Goal: Obtain resource: Download file/media

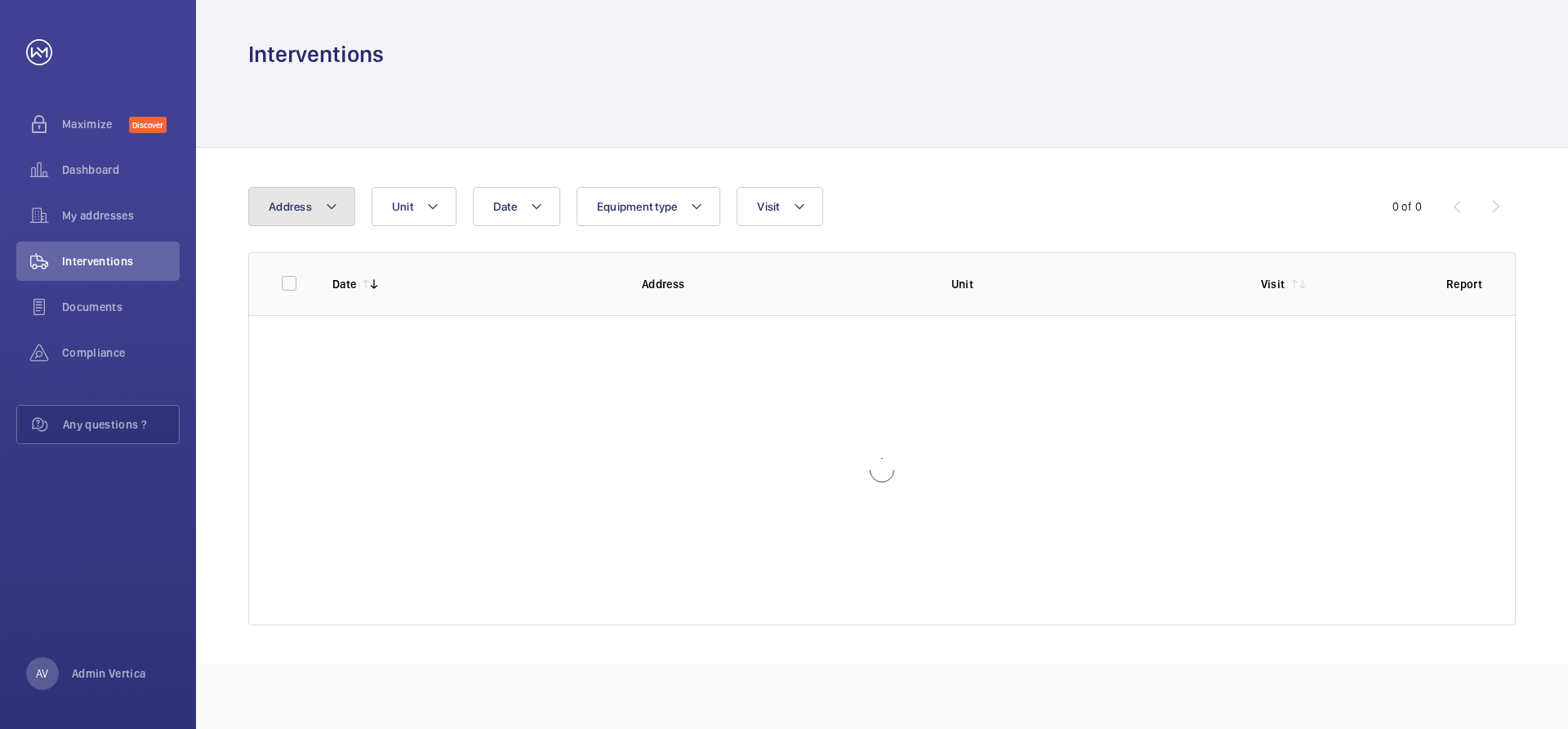
click at [278, 213] on button "Address" at bounding box center [302, 207] width 107 height 40
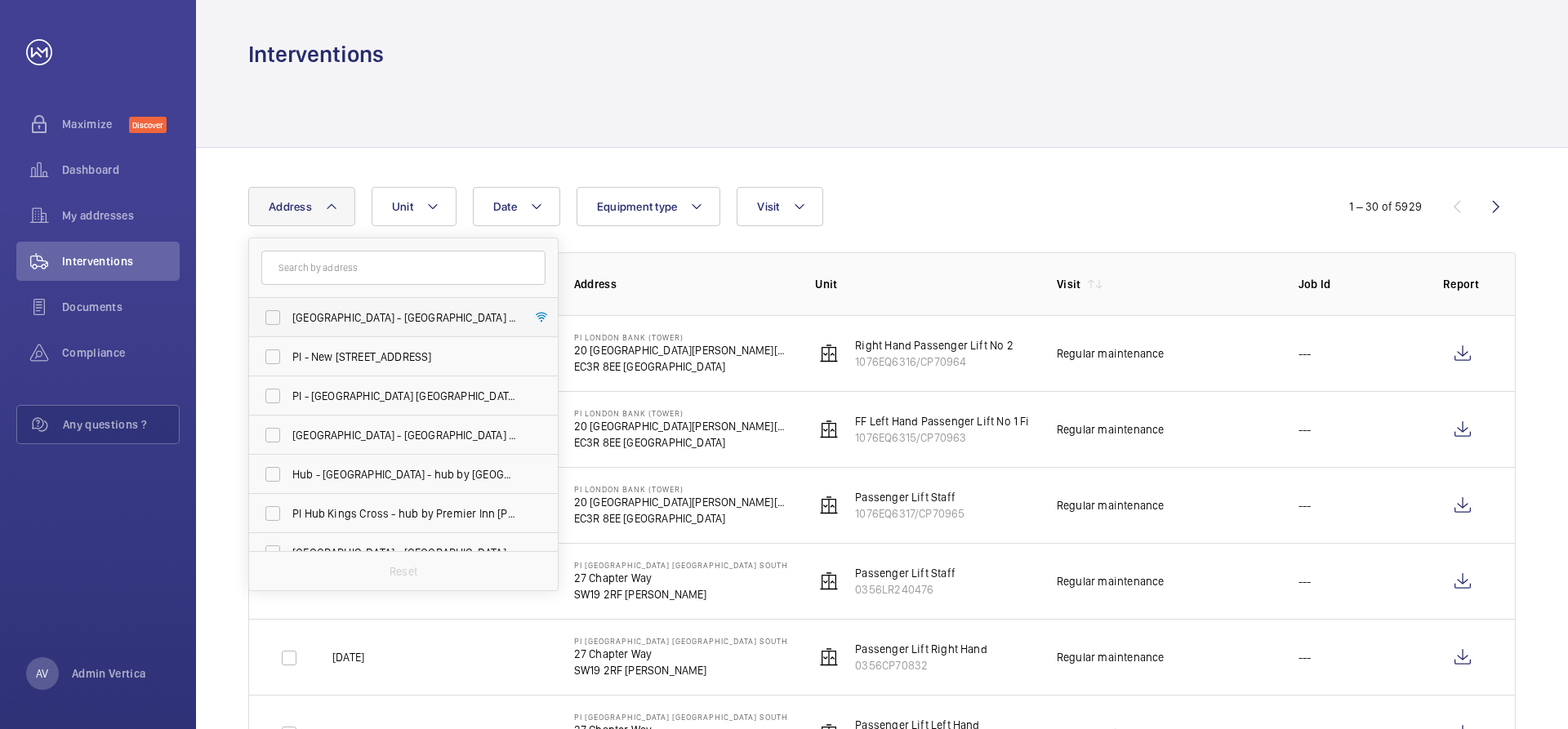
click at [339, 312] on span "[GEOGRAPHIC_DATA] - [GEOGRAPHIC_DATA] - [GEOGRAPHIC_DATA] [GEOGRAPHIC_DATA]" at bounding box center [405, 318] width 225 height 16
click at [289, 312] on input "[GEOGRAPHIC_DATA] - [GEOGRAPHIC_DATA] - [GEOGRAPHIC_DATA] [GEOGRAPHIC_DATA]" at bounding box center [273, 318] width 33 height 33
checkbox input "true"
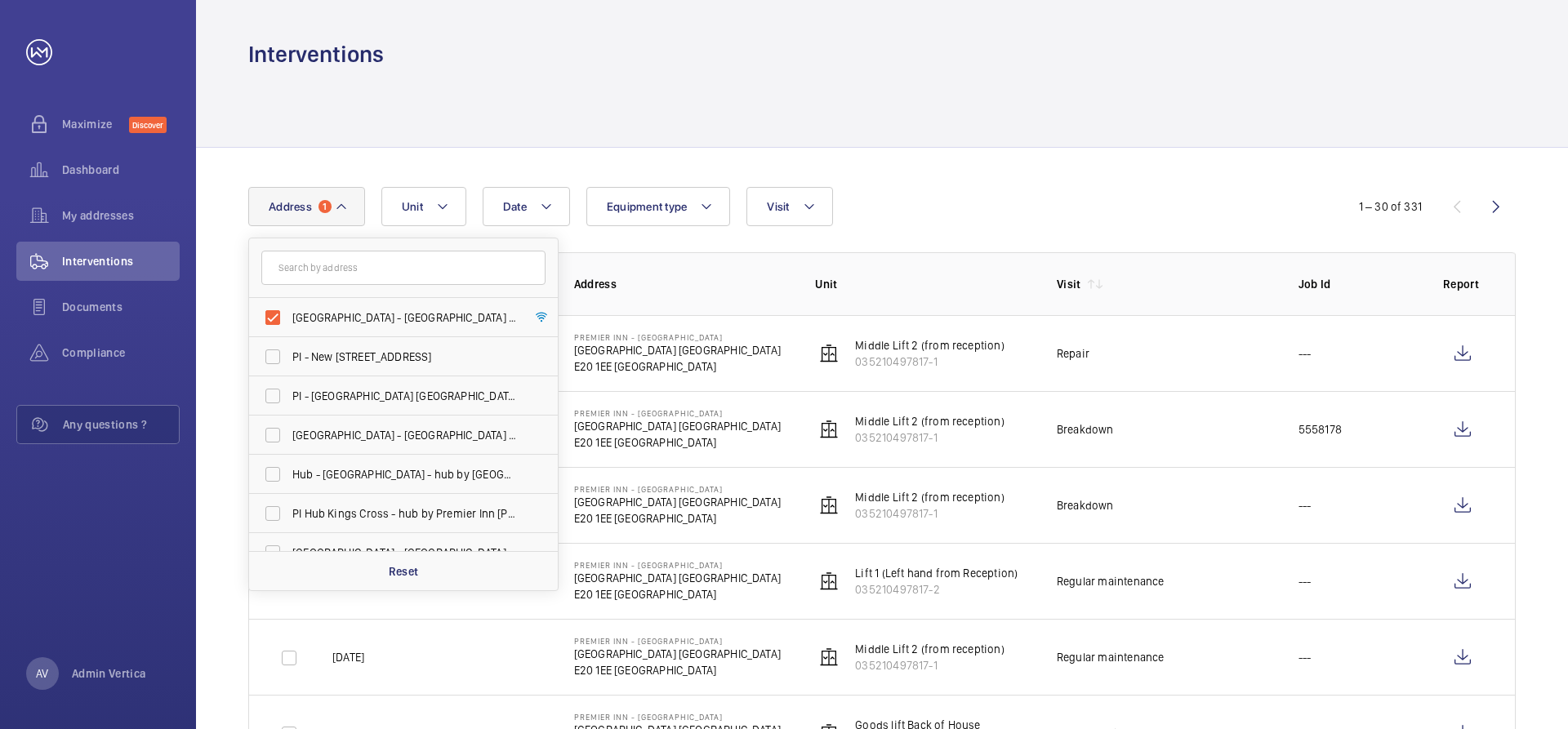
click at [1088, 120] on div at bounding box center [882, 108] width 1267 height 77
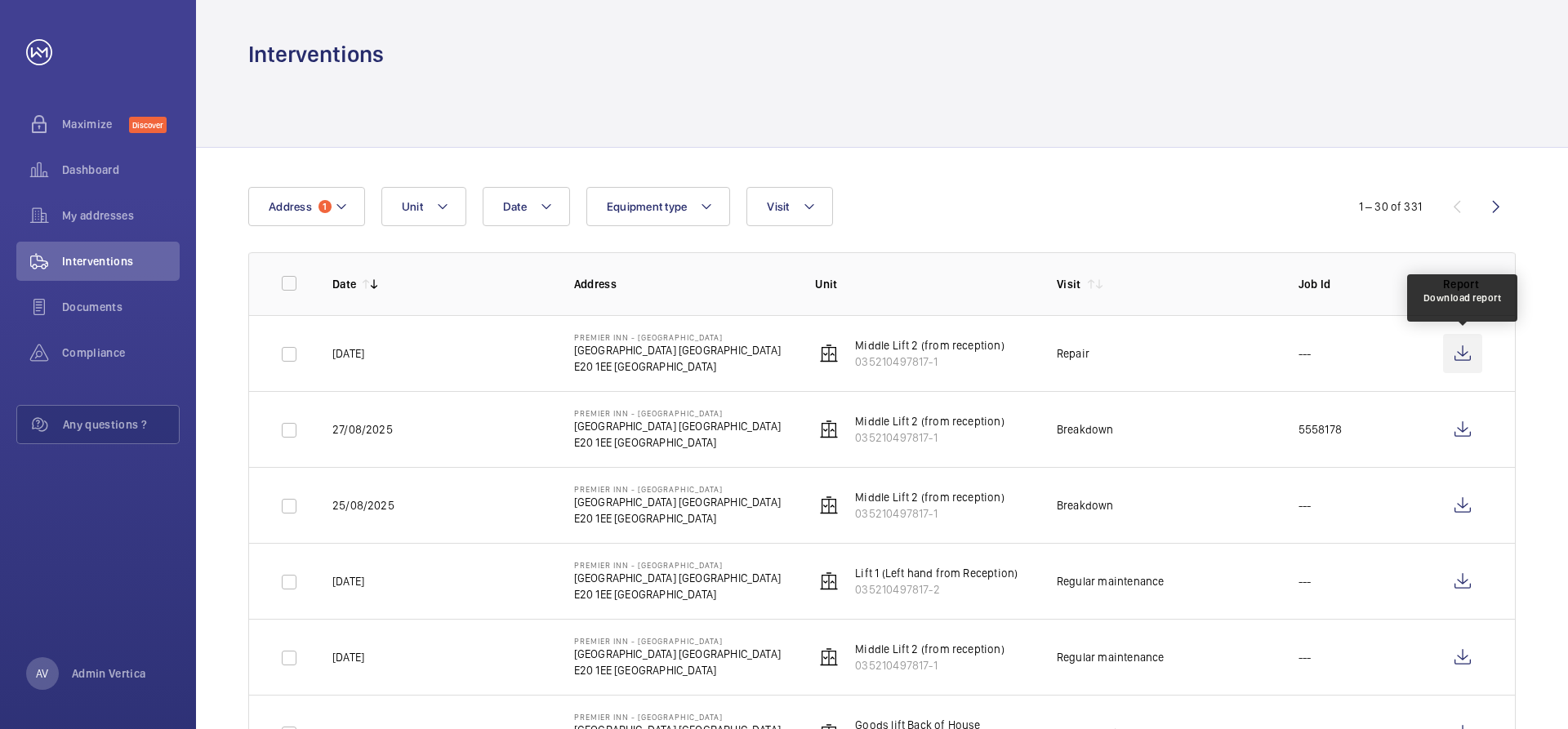
click at [1463, 355] on wm-front-icon-button at bounding box center [1463, 353] width 40 height 40
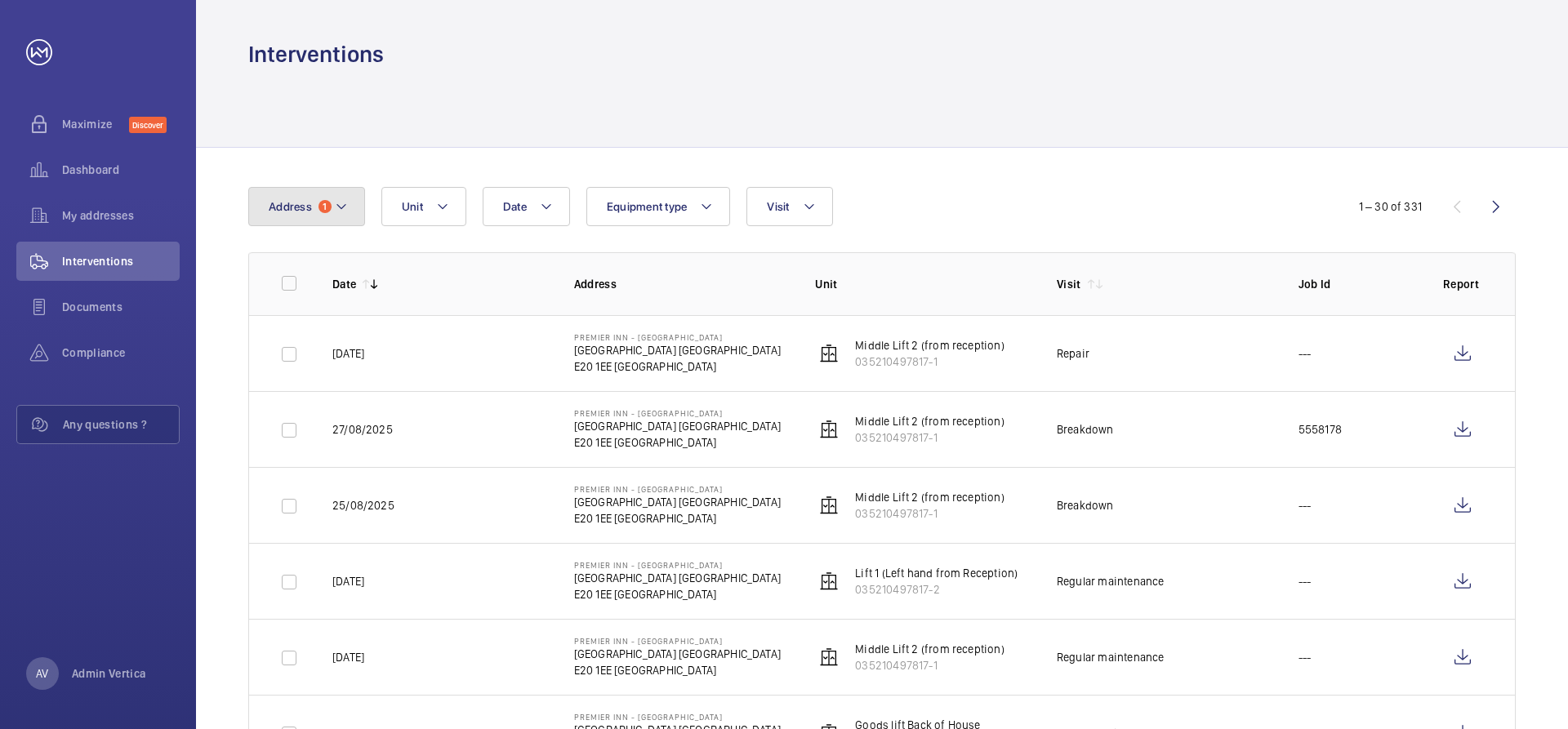
click at [310, 204] on span "Address" at bounding box center [290, 207] width 44 height 13
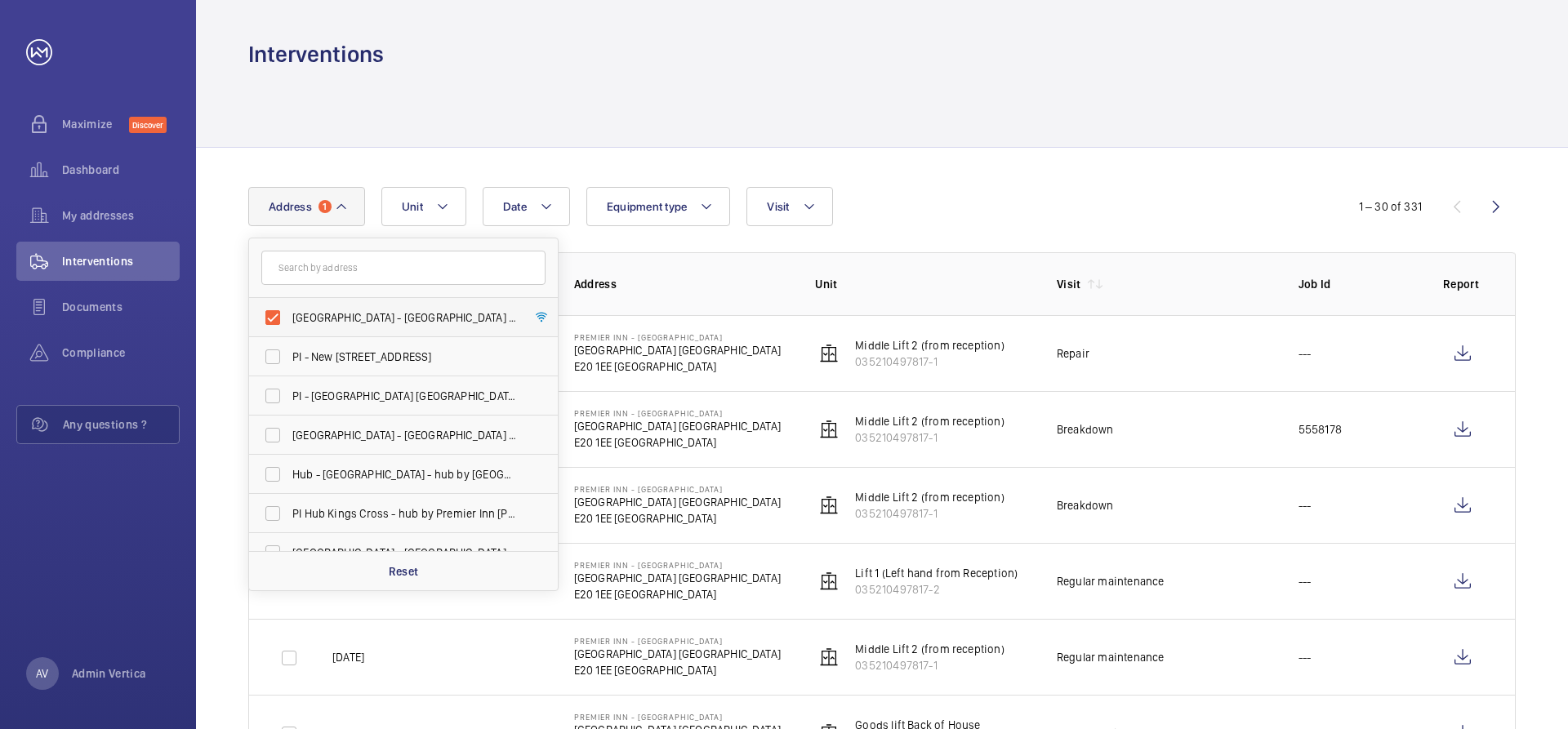
click at [264, 308] on label "[GEOGRAPHIC_DATA] - [GEOGRAPHIC_DATA] - [GEOGRAPHIC_DATA] [GEOGRAPHIC_DATA]" at bounding box center [391, 318] width 284 height 40
click at [264, 308] on input "[GEOGRAPHIC_DATA] - [GEOGRAPHIC_DATA] - [GEOGRAPHIC_DATA] [GEOGRAPHIC_DATA]" at bounding box center [273, 318] width 33 height 33
checkbox input "false"
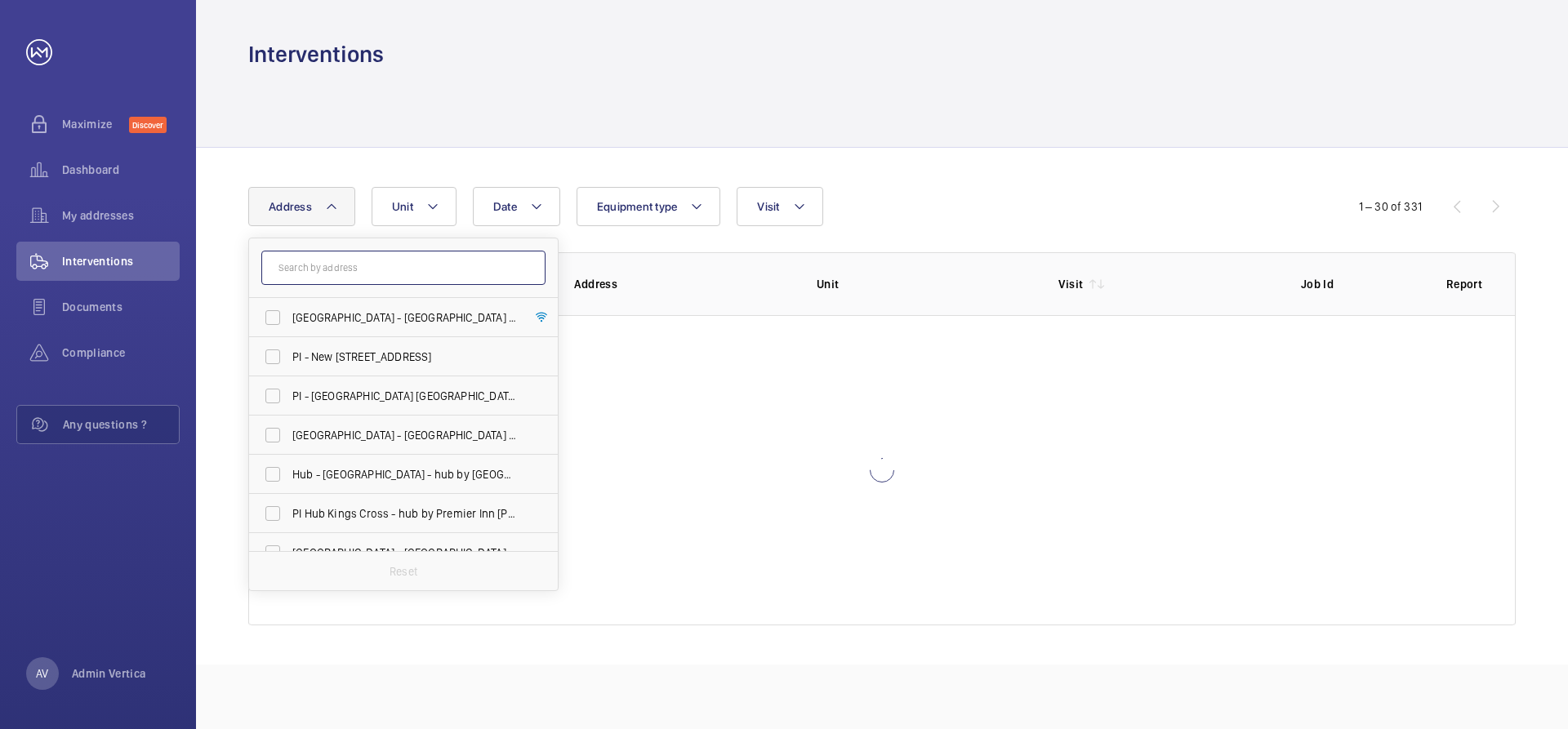
click at [318, 274] on input "text" at bounding box center [403, 268] width 284 height 35
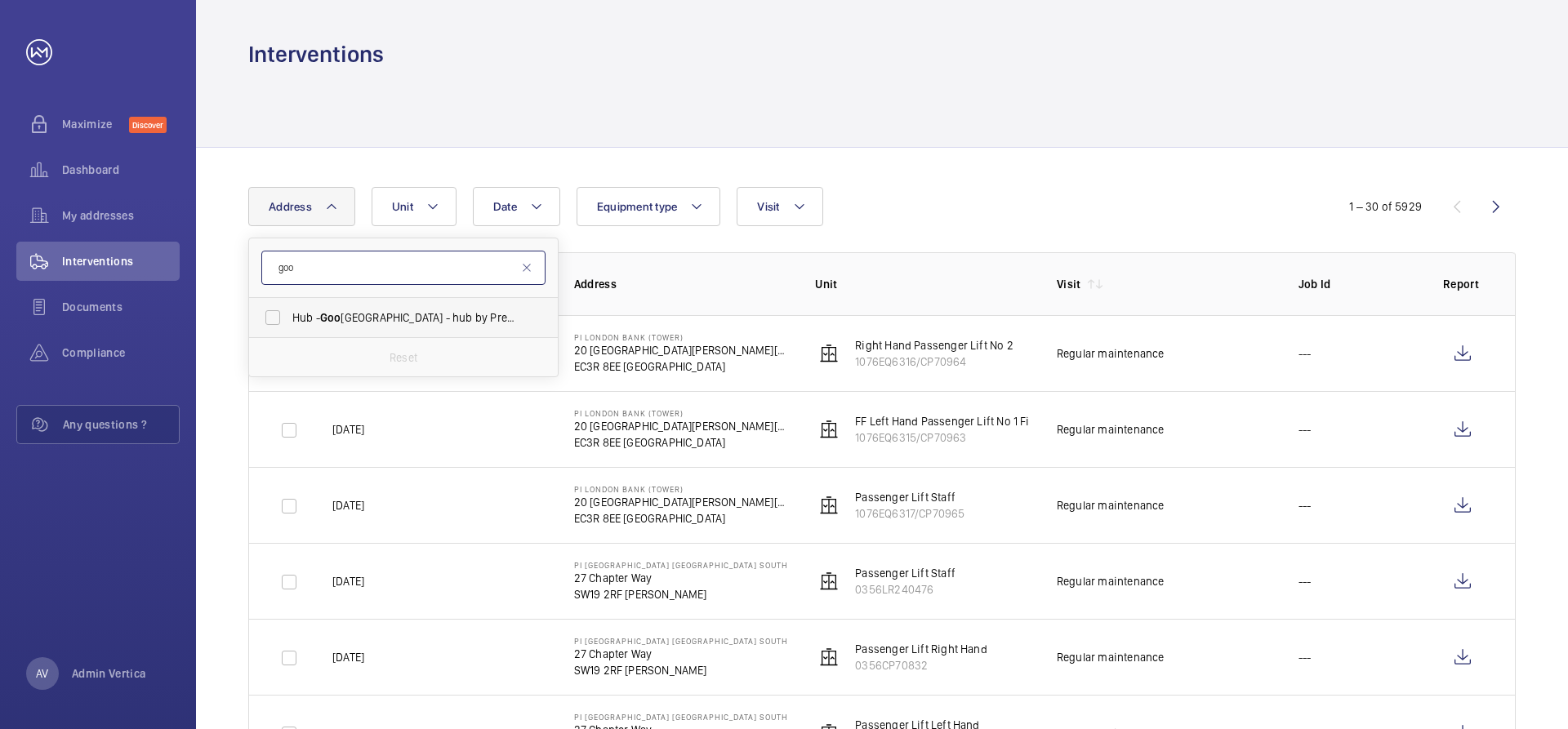
type input "goo"
click at [332, 318] on span "Goo" at bounding box center [330, 318] width 21 height 13
click at [289, 318] on input "Hub - [GEOGRAPHIC_DATA] - hub by [GEOGRAPHIC_DATA] [GEOGRAPHIC_DATA]" at bounding box center [273, 318] width 33 height 33
checkbox input "true"
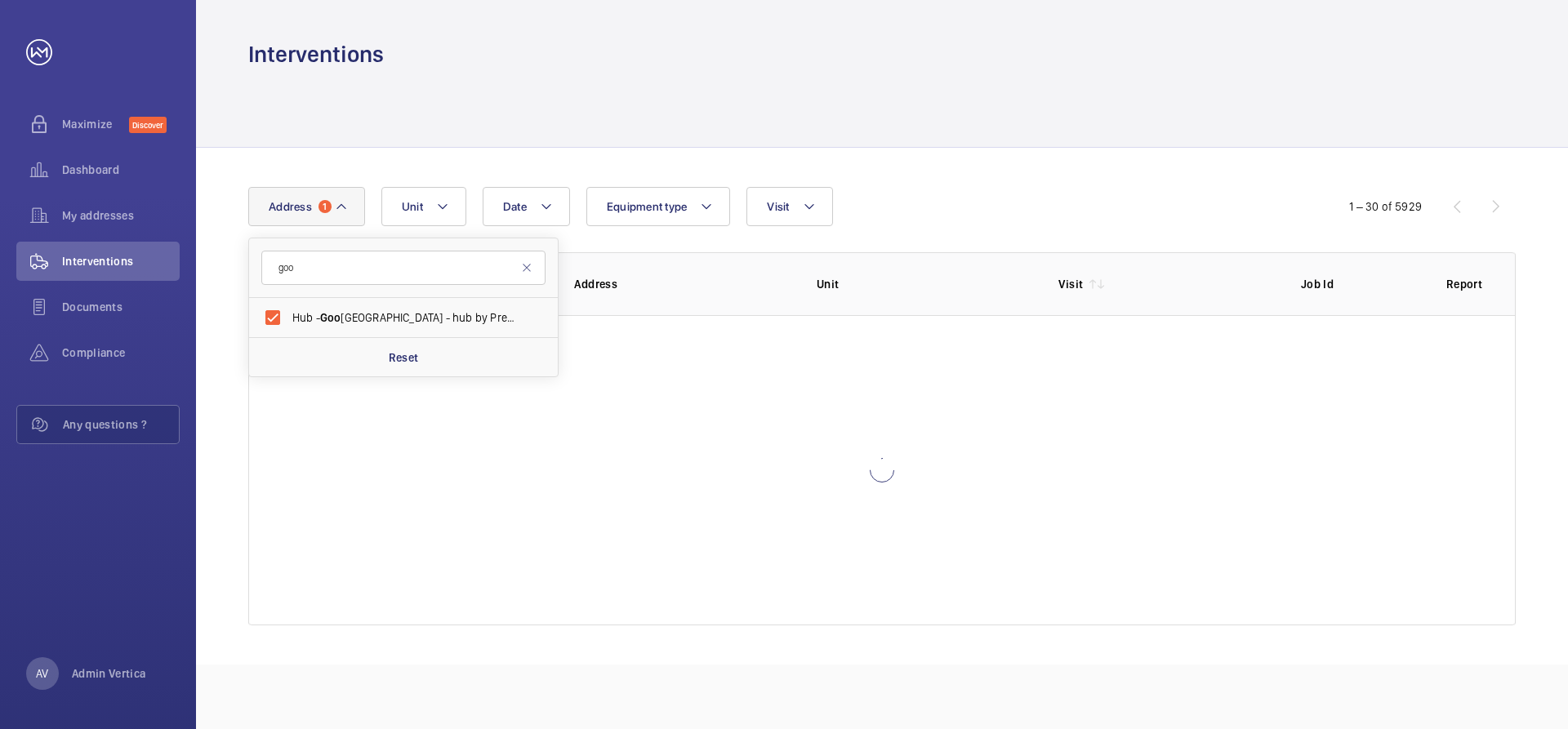
click at [807, 127] on div at bounding box center [882, 108] width 1267 height 77
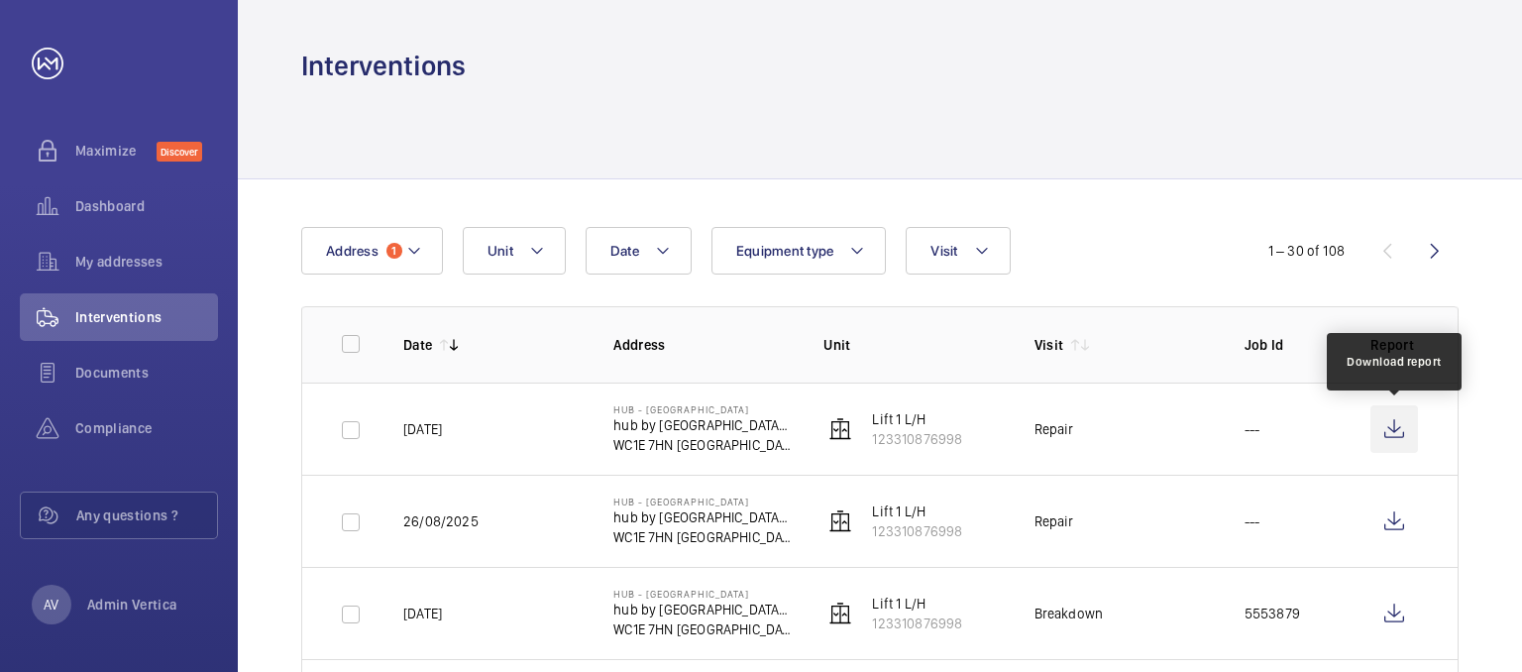
click at [1392, 429] on wm-front-icon-button at bounding box center [1394, 429] width 48 height 48
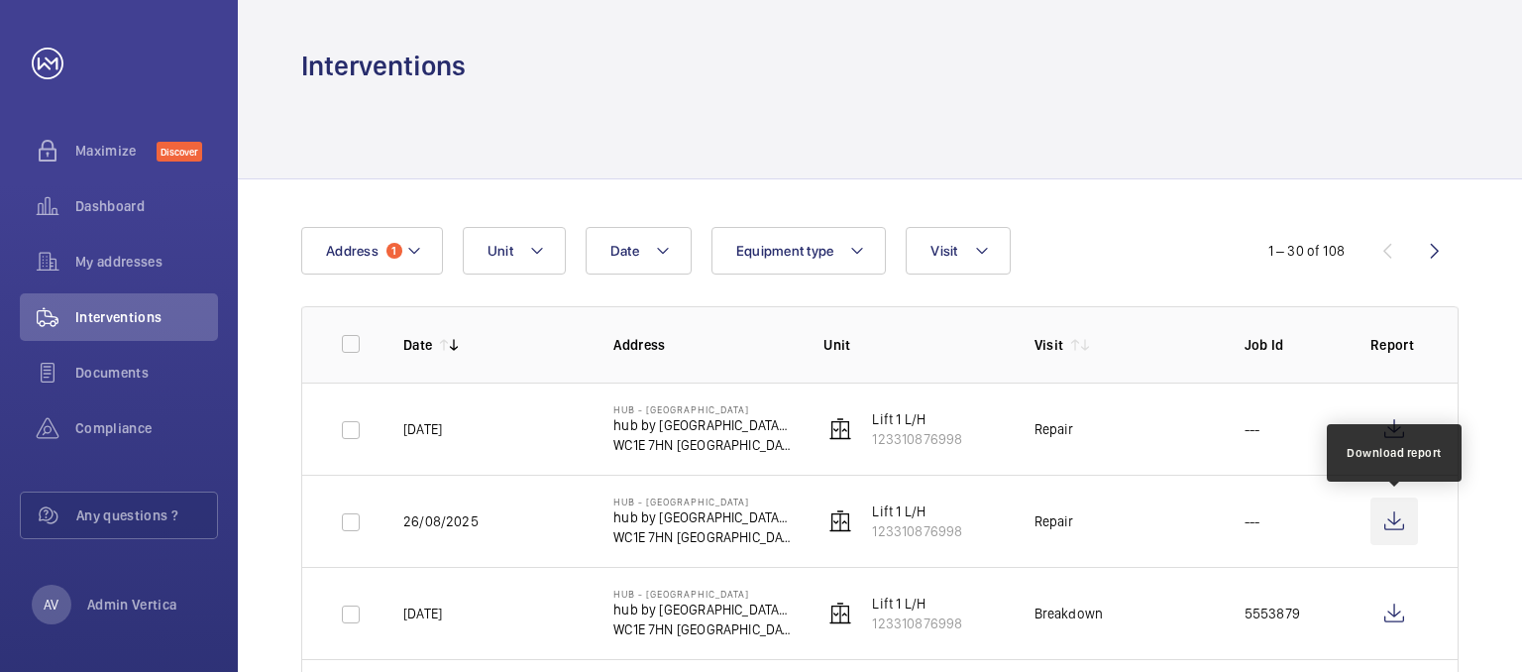
click at [1389, 531] on wm-front-icon-button at bounding box center [1394, 521] width 48 height 48
